Goal: Task Accomplishment & Management: Manage account settings

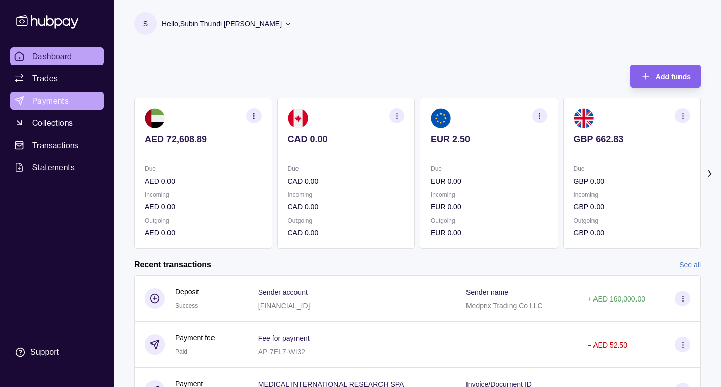
click at [69, 103] on link "Payments" at bounding box center [57, 101] width 94 height 18
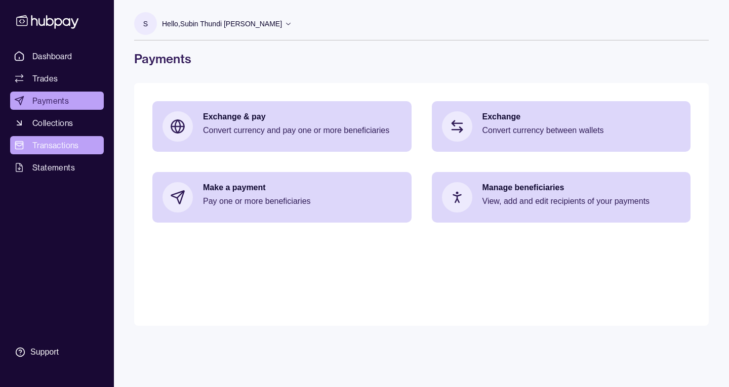
click at [59, 138] on link "Transactions" at bounding box center [57, 145] width 94 height 18
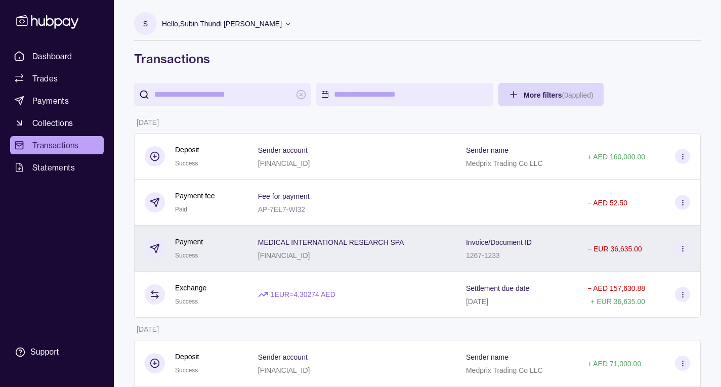
click at [680, 249] on icon at bounding box center [683, 249] width 8 height 8
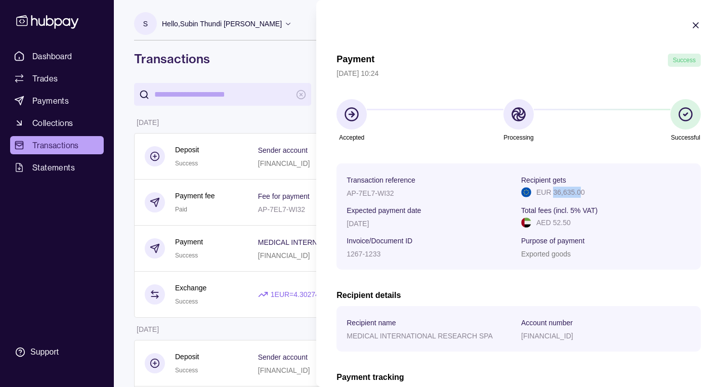
drag, startPoint x: 549, startPoint y: 190, endPoint x: 576, endPoint y: 190, distance: 26.8
click at [576, 190] on p "EUR 36,635.00" at bounding box center [560, 192] width 49 height 11
click at [603, 192] on div "EUR 36,635.00" at bounding box center [606, 192] width 170 height 11
click at [692, 29] on icon "button" at bounding box center [696, 25] width 10 height 10
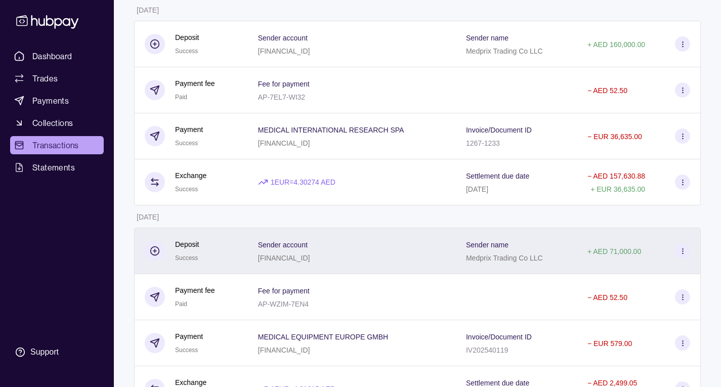
scroll to position [101, 0]
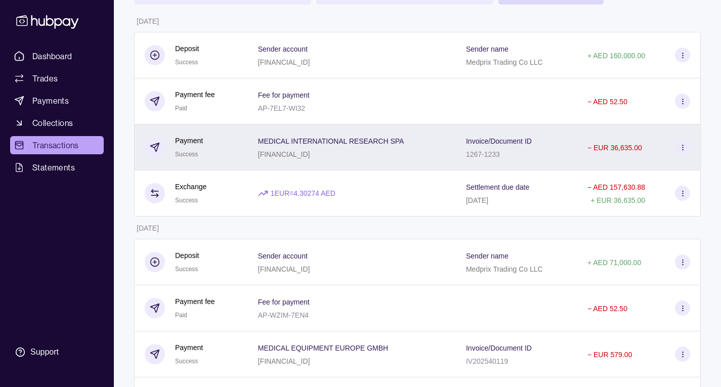
click at [683, 144] on icon at bounding box center [683, 148] width 8 height 8
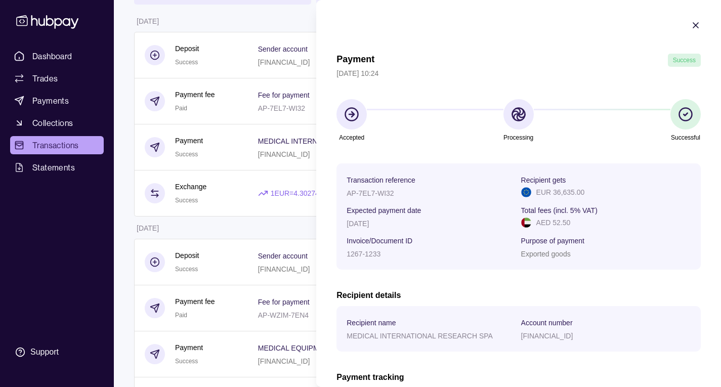
click at [691, 25] on icon "button" at bounding box center [696, 25] width 10 height 10
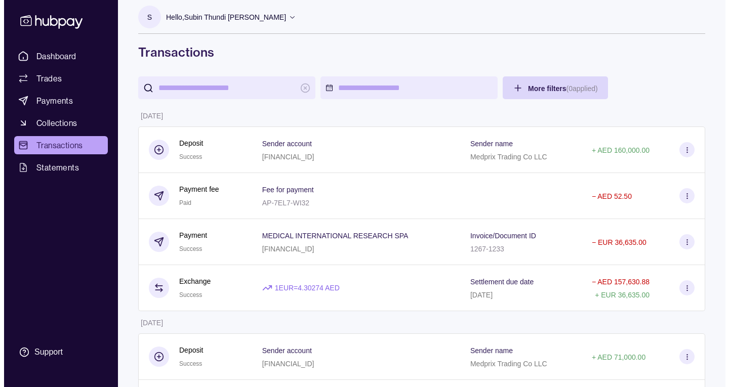
scroll to position [0, 0]
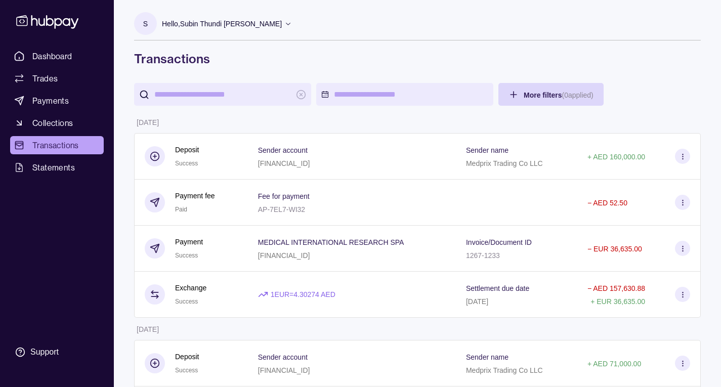
click at [282, 24] on p "Hello, Subin Thundi [PERSON_NAME]" at bounding box center [222, 23] width 120 height 11
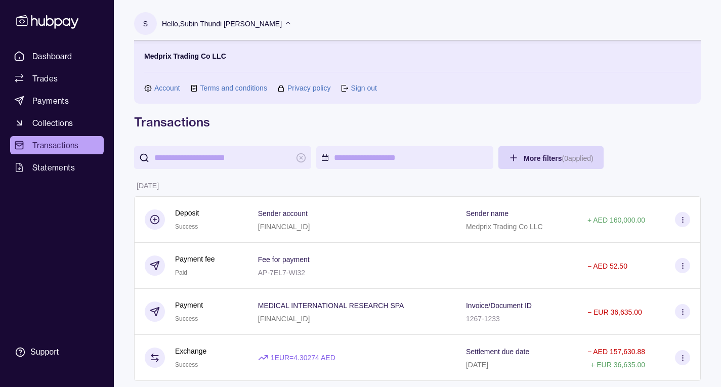
click at [364, 85] on link "Sign out" at bounding box center [364, 87] width 26 height 11
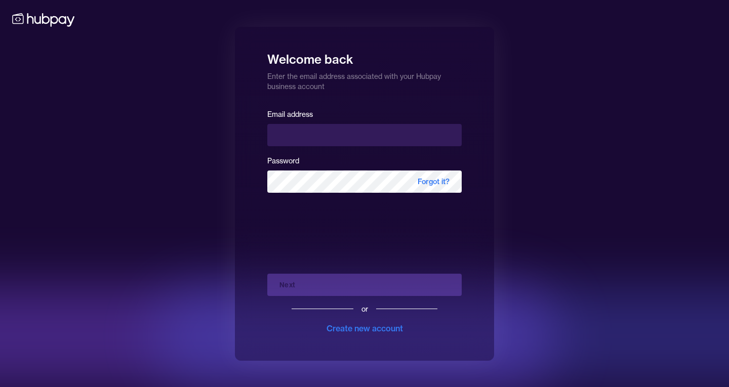
click at [569, 157] on div "Welcome back Enter the email address associated with your Hubpay business accou…" at bounding box center [364, 193] width 729 height 387
